Goal: Information Seeking & Learning: Understand process/instructions

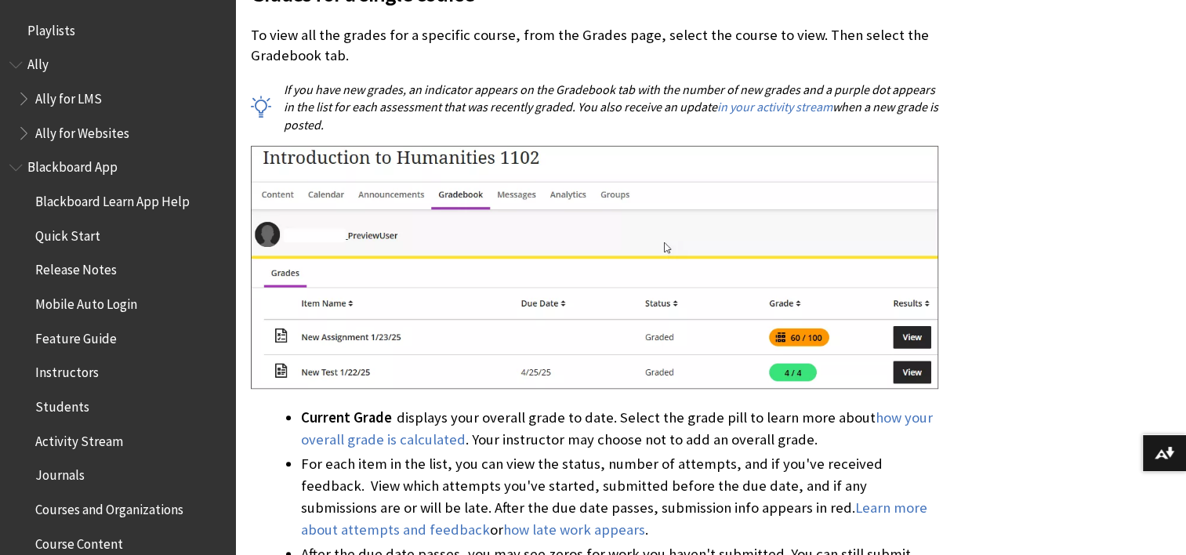
scroll to position [2033, 0]
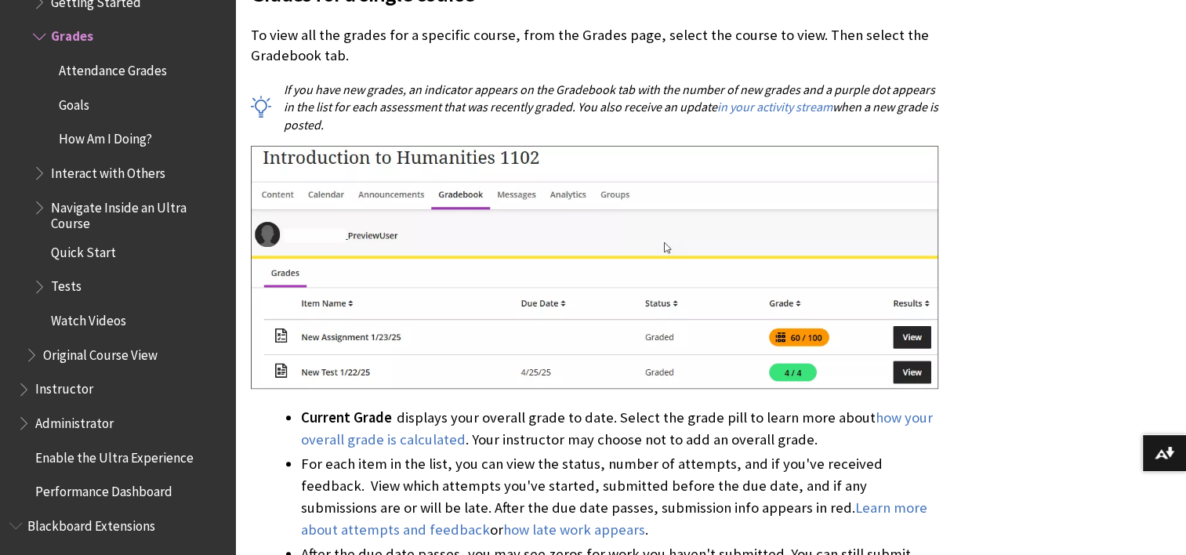
click at [172, 223] on span "Navigate Inside an Ultra Course" at bounding box center [137, 212] width 173 height 37
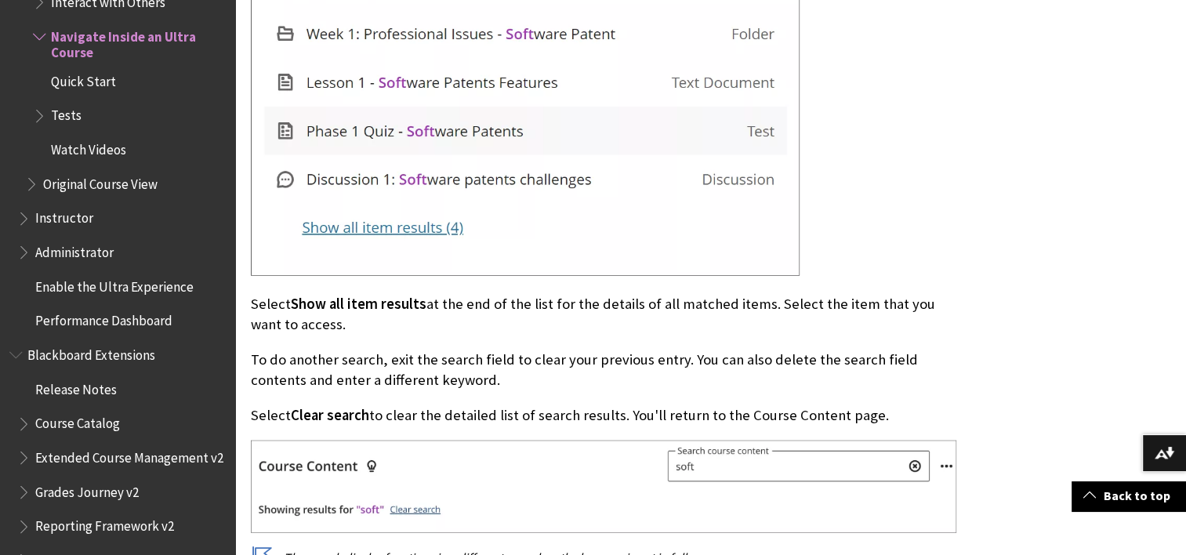
scroll to position [3630, 0]
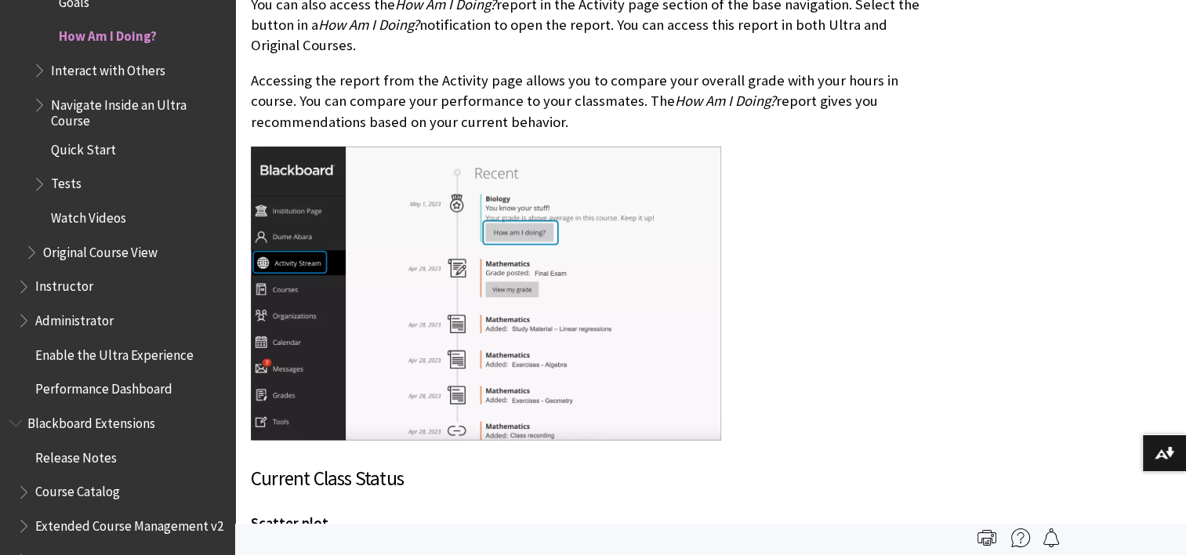
scroll to position [5018, 0]
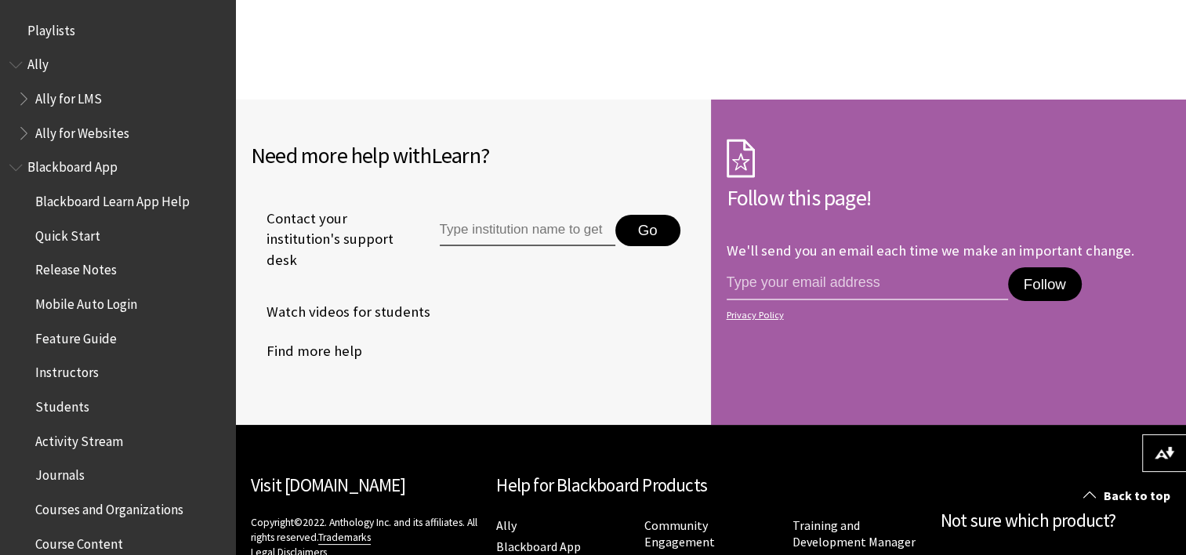
scroll to position [5547, 0]
